Goal: Information Seeking & Learning: Learn about a topic

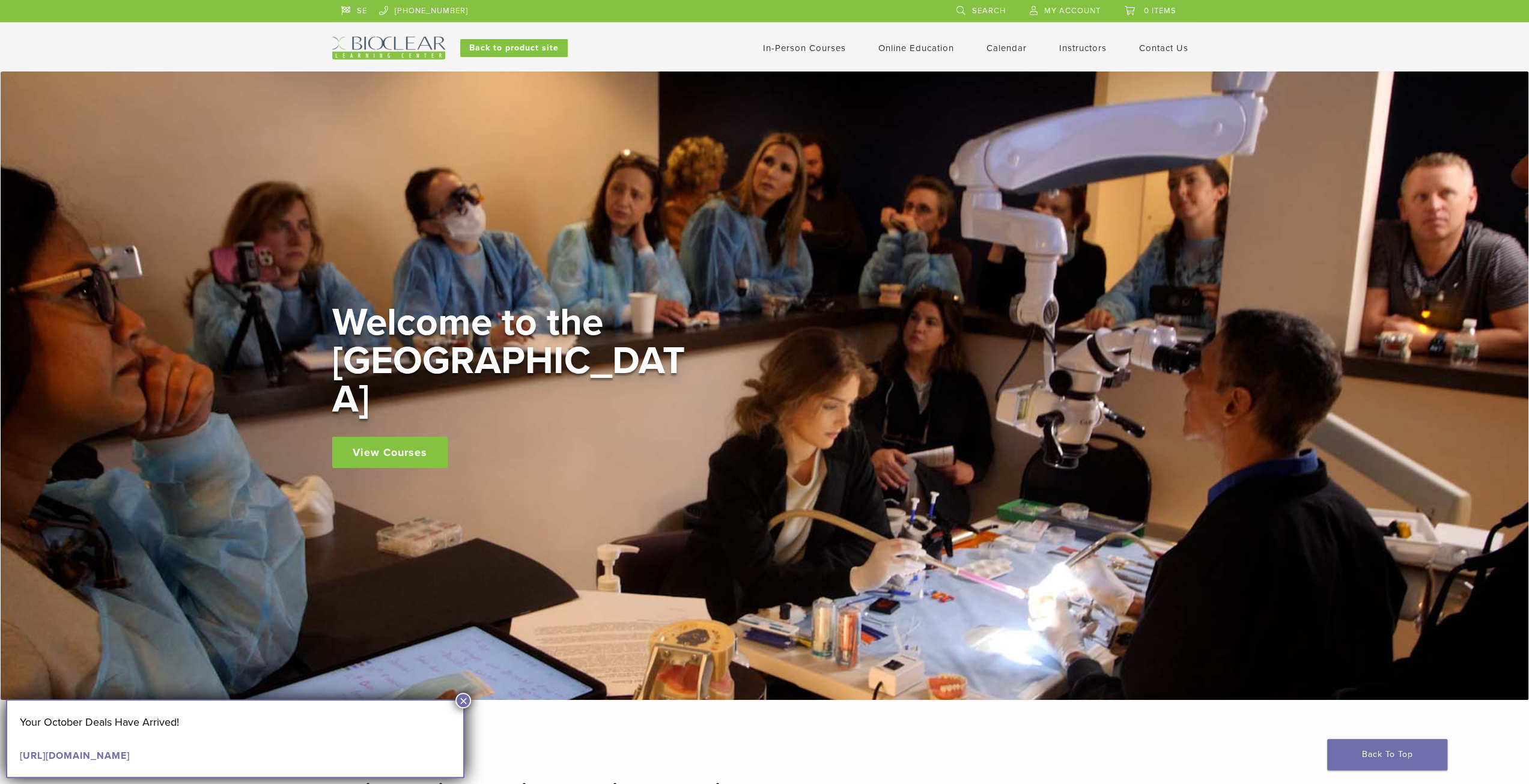
click at [806, 45] on link "In-Person Courses" at bounding box center [805, 48] width 83 height 11
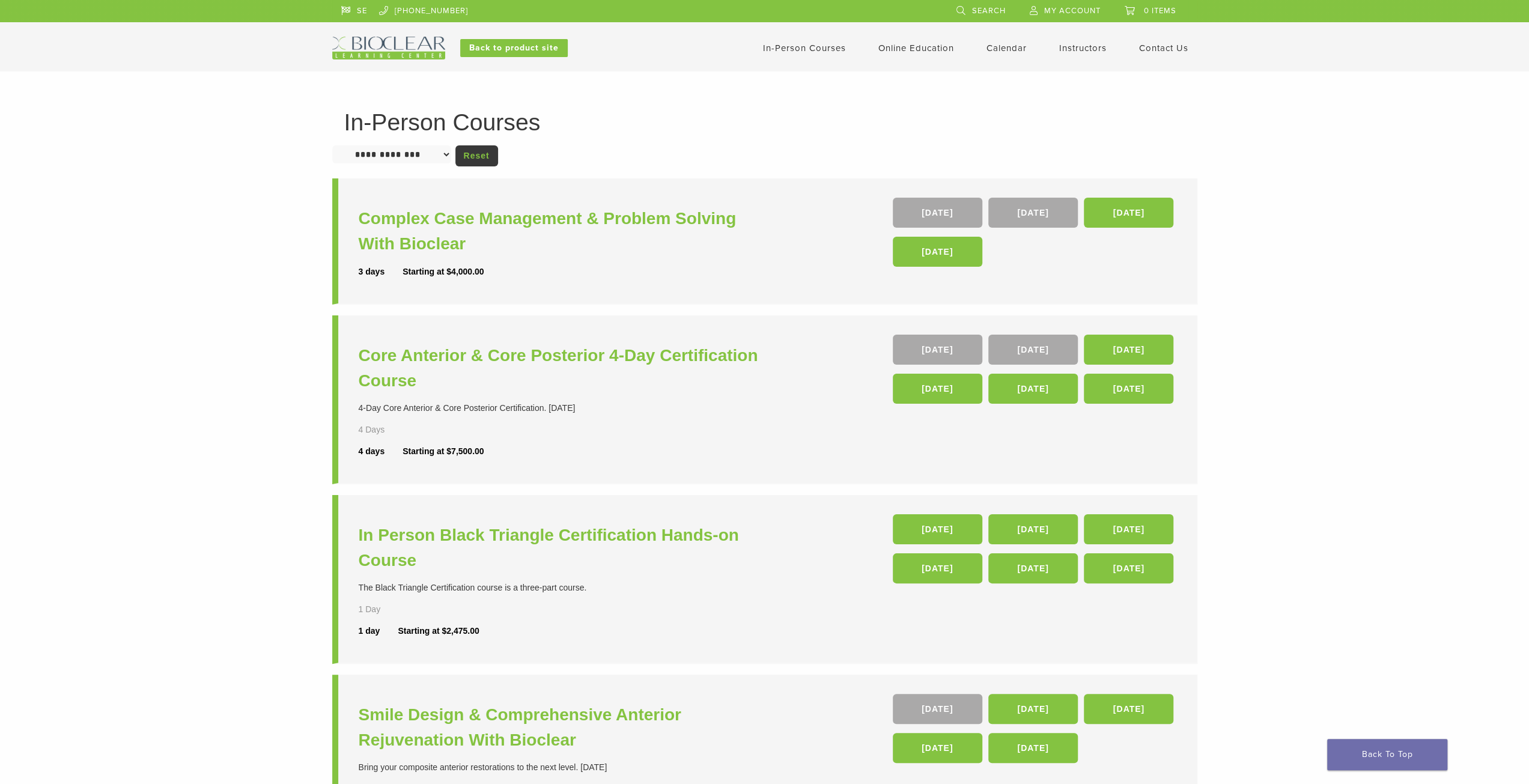
click at [1076, 47] on link "Instructors" at bounding box center [1083, 48] width 47 height 11
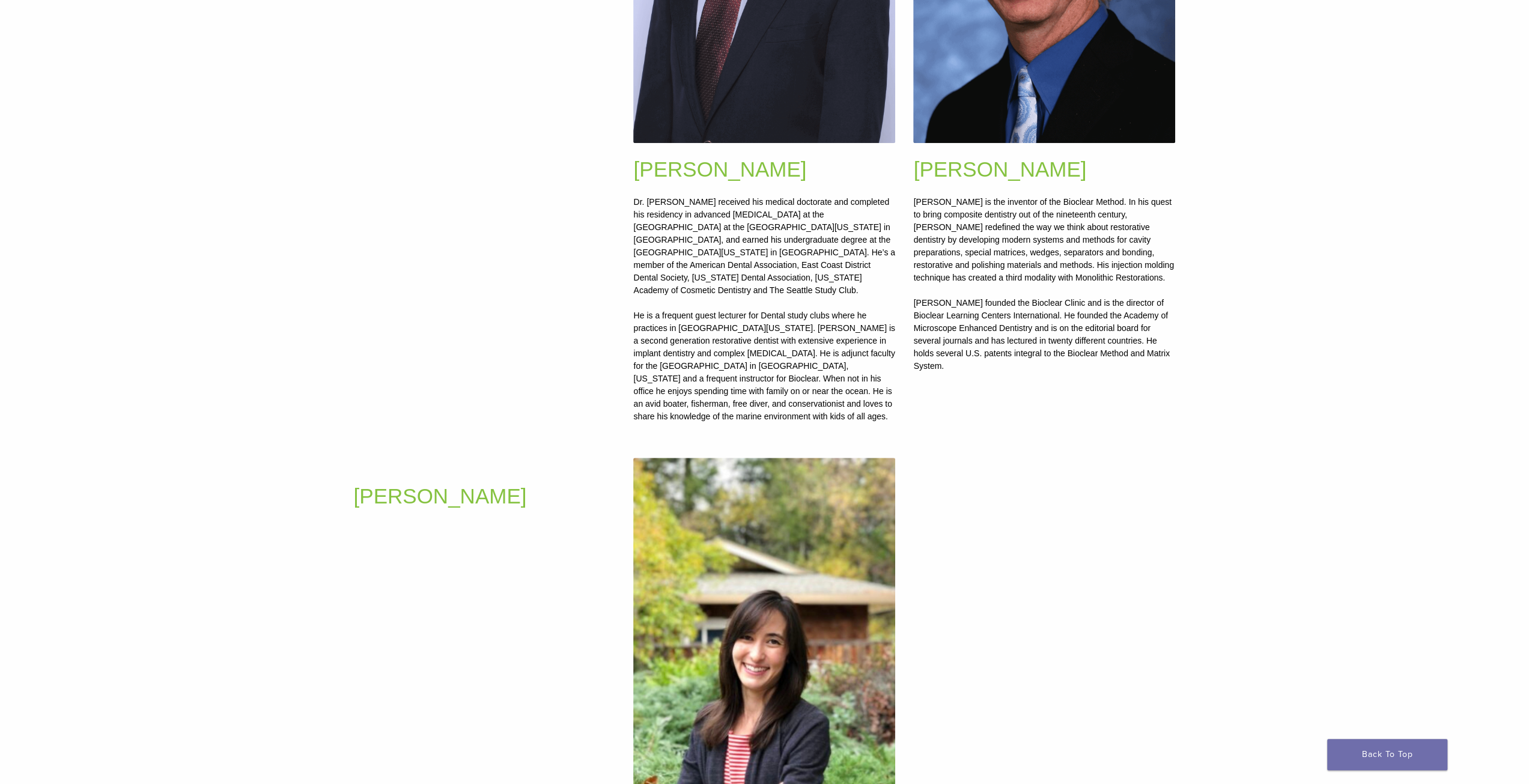
scroll to position [604, 0]
